Goal: Task Accomplishment & Management: Use online tool/utility

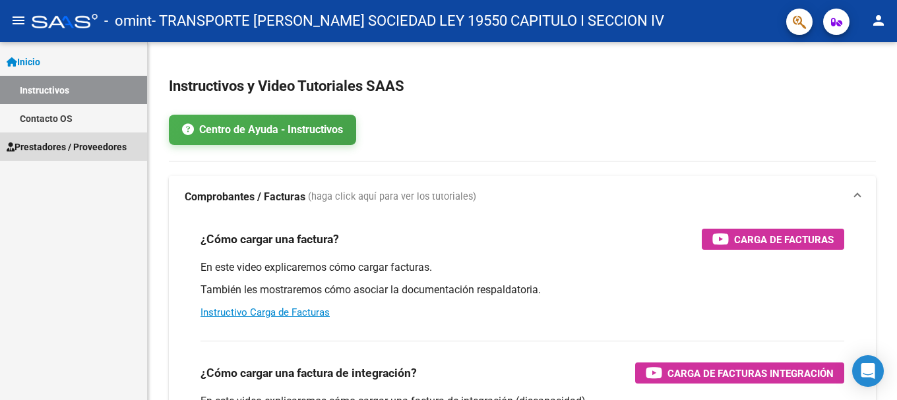
click at [38, 141] on span "Prestadores / Proveedores" at bounding box center [67, 147] width 120 height 15
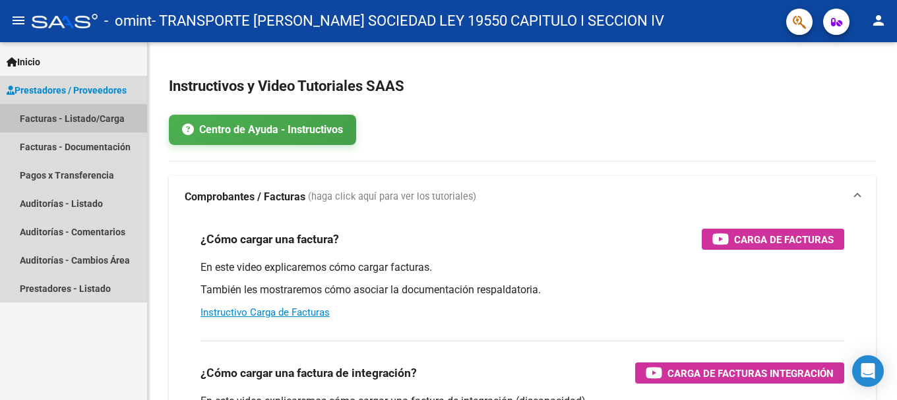
click at [42, 113] on link "Facturas - Listado/Carga" at bounding box center [73, 118] width 147 height 28
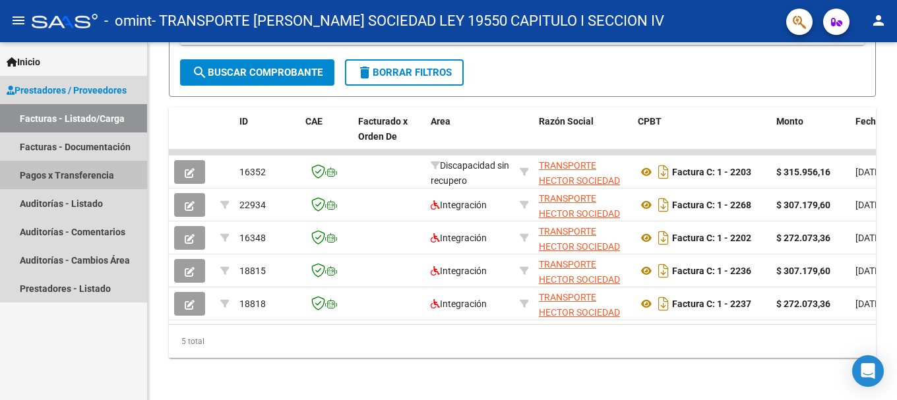
click at [46, 172] on link "Pagos x Transferencia" at bounding box center [73, 175] width 147 height 28
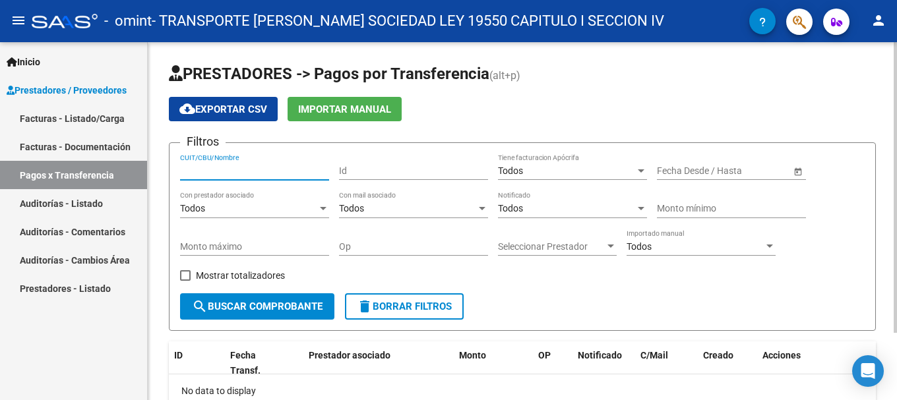
click at [228, 174] on input "CUIT/CBU/Nombre" at bounding box center [254, 171] width 149 height 11
type input "30716774690"
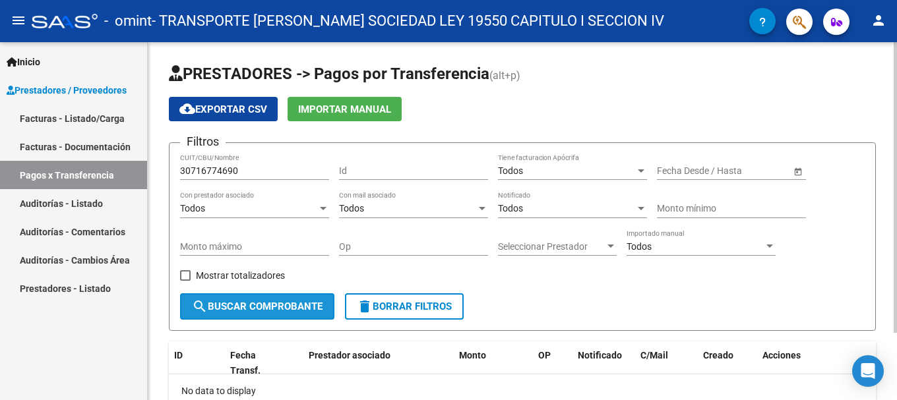
click at [255, 305] on span "search Buscar Comprobante" at bounding box center [257, 307] width 131 height 12
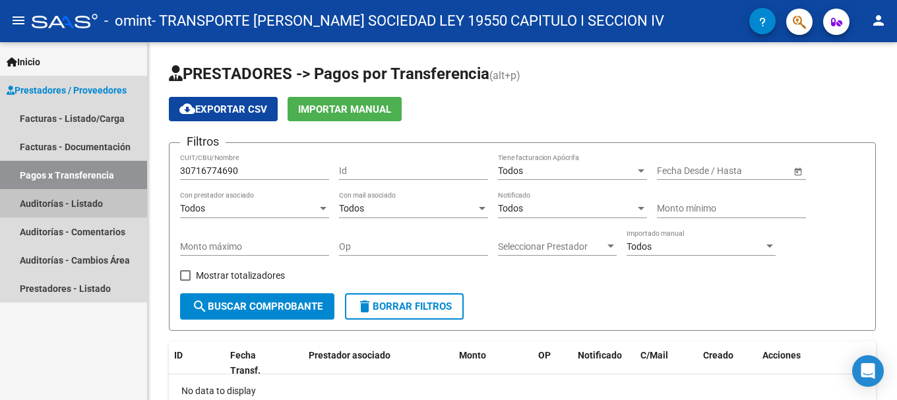
click at [51, 202] on link "Auditorías - Listado" at bounding box center [73, 203] width 147 height 28
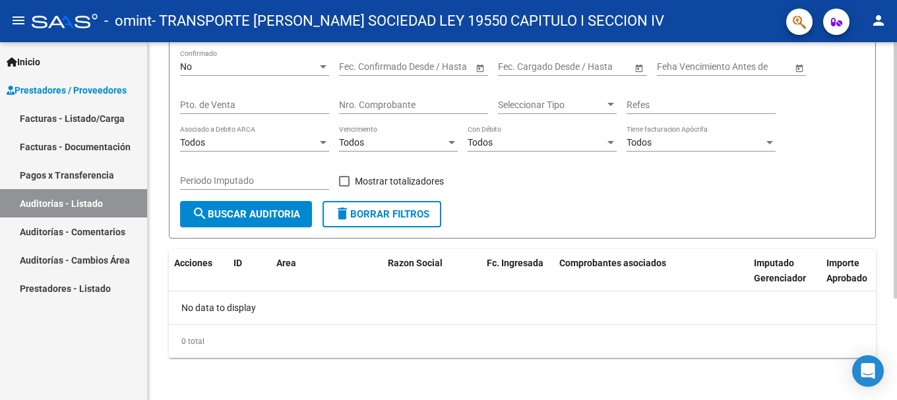
scroll to position [75, 0]
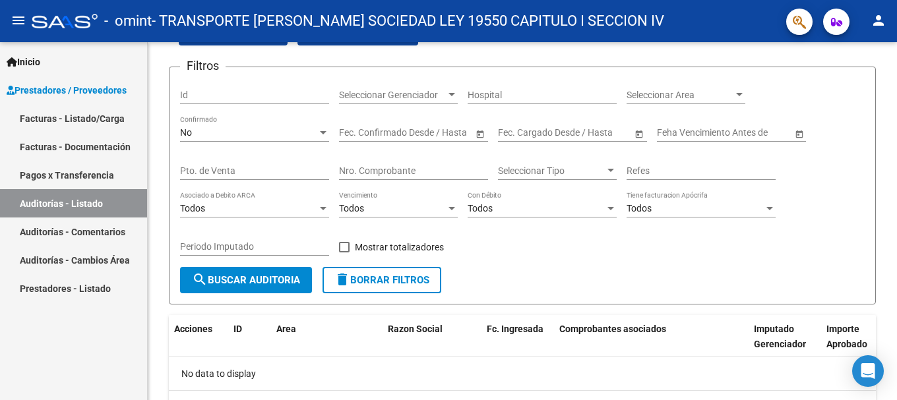
click at [61, 289] on link "Prestadores - Listado" at bounding box center [73, 288] width 147 height 28
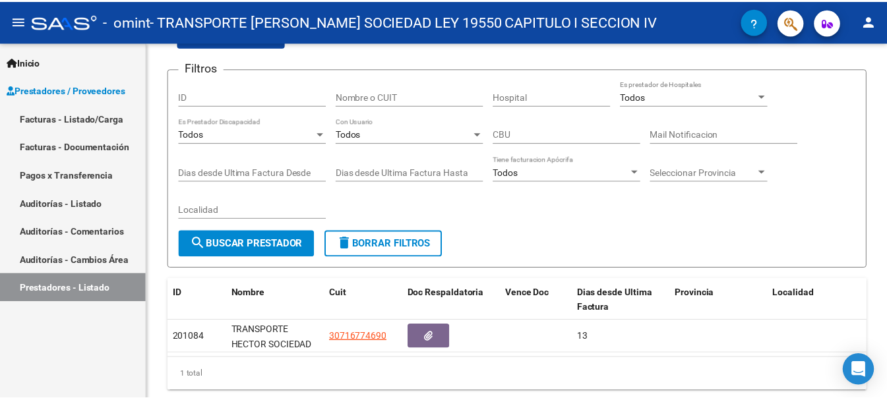
scroll to position [75, 0]
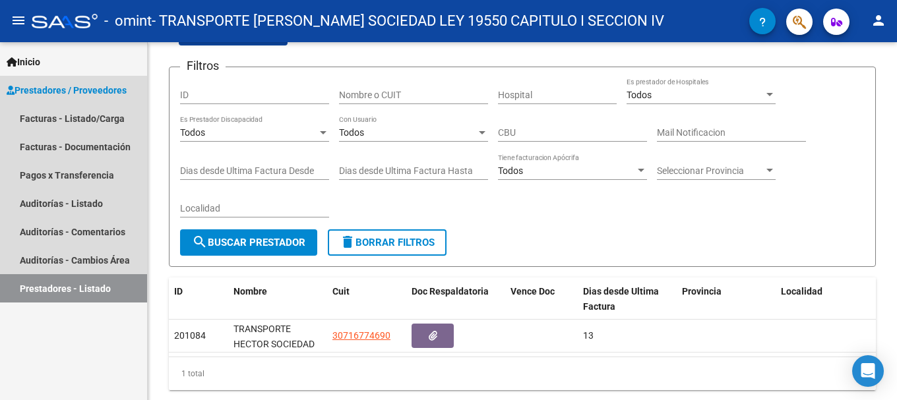
click at [37, 78] on link "Prestadores / Proveedores" at bounding box center [73, 90] width 147 height 28
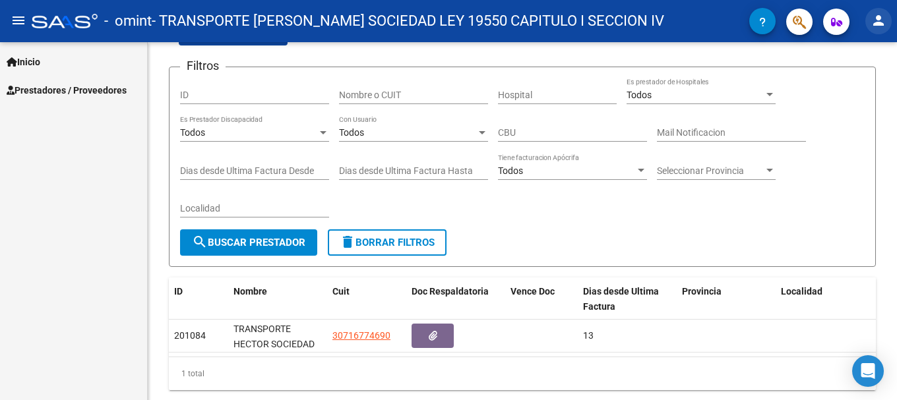
click at [877, 20] on mat-icon "person" at bounding box center [879, 21] width 16 height 16
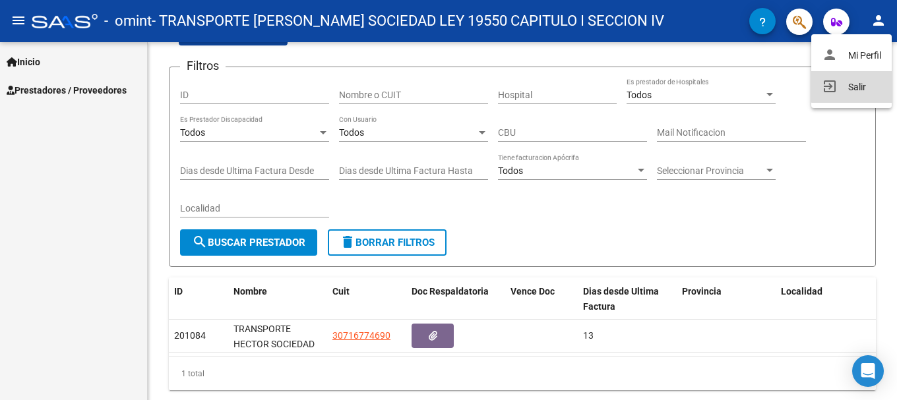
click at [854, 86] on button "exit_to_app Salir" at bounding box center [851, 87] width 80 height 32
